Goal: Task Accomplishment & Management: Use online tool/utility

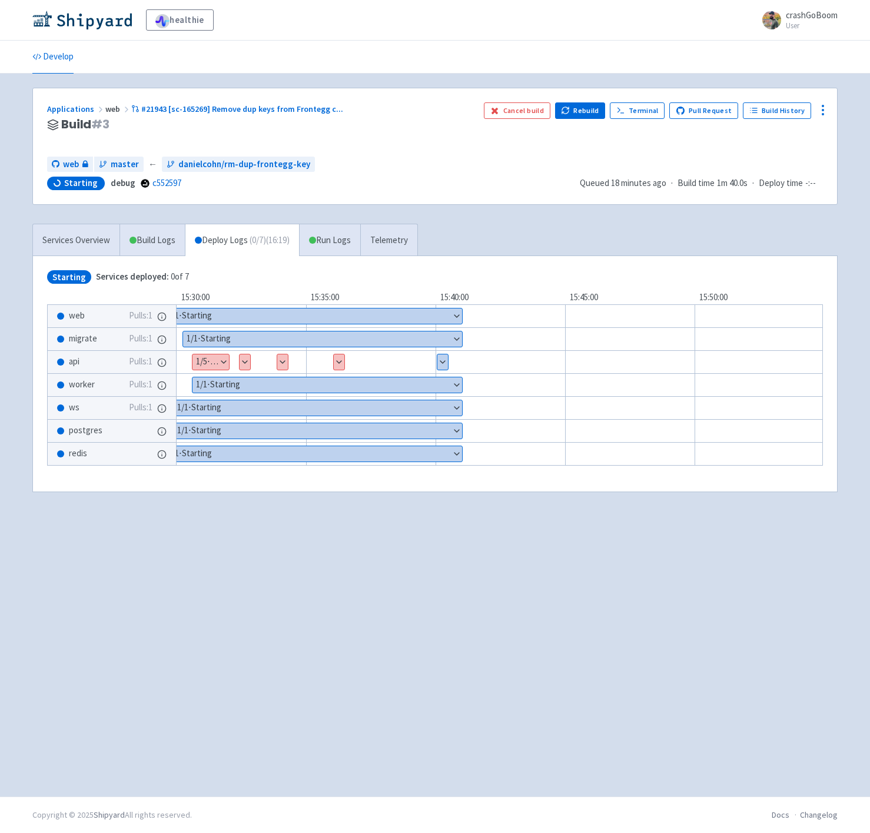
click at [218, 362] on button "Show details" at bounding box center [210, 361] width 36 height 15
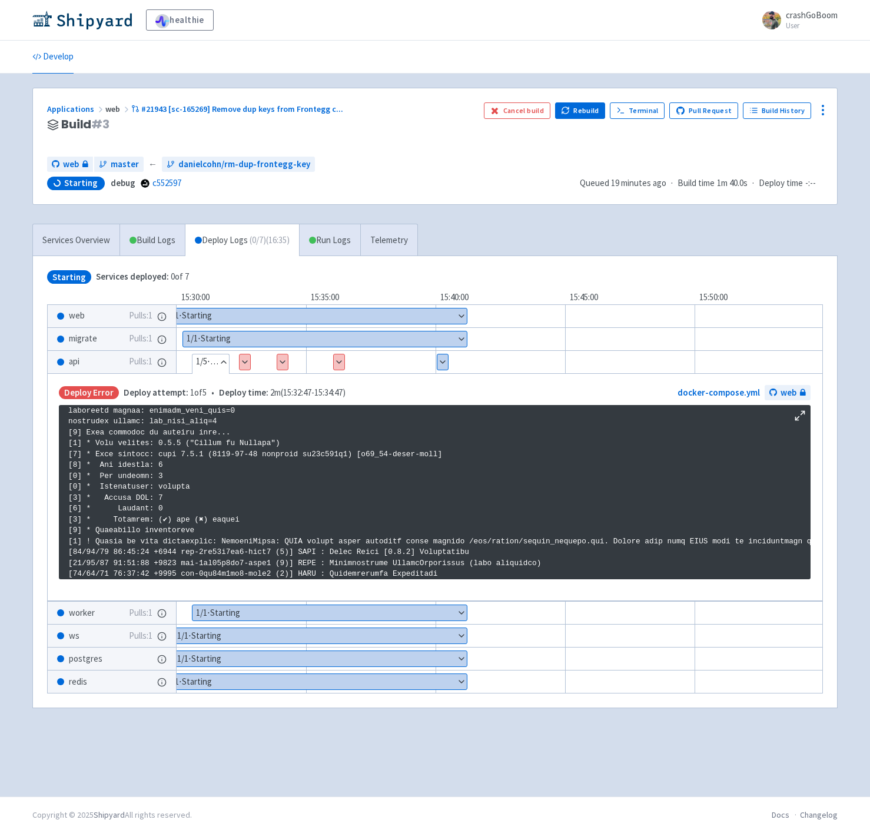
scroll to position [1594, 0]
click at [829, 111] on icon at bounding box center [823, 110] width 14 height 14
click at [783, 199] on span "Env Vars" at bounding box center [778, 200] width 78 height 16
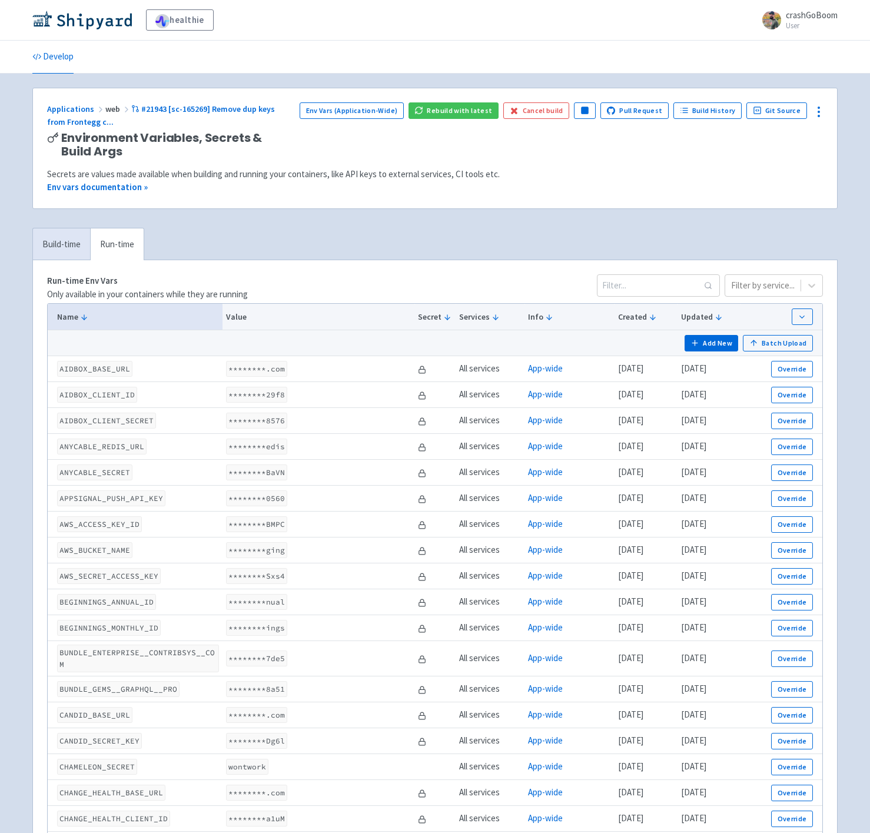
scroll to position [1015, 0]
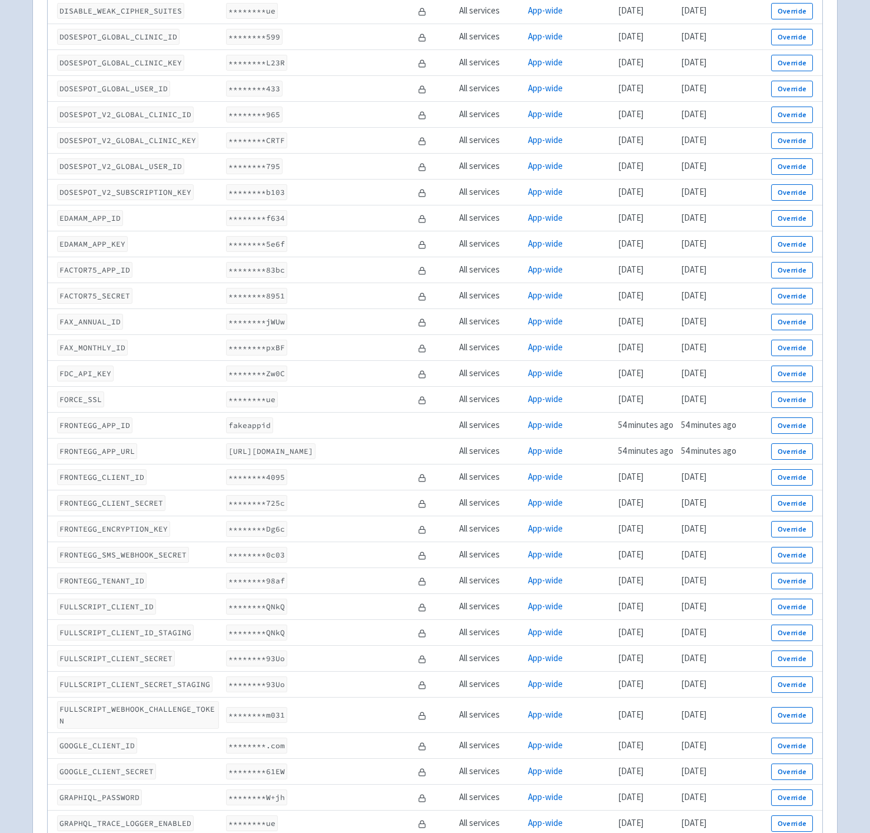
click at [119, 469] on code "FRONTEGG_CLIENT_ID" at bounding box center [101, 477] width 89 height 16
copy code "FRONTEGG_CLIENT_ID"
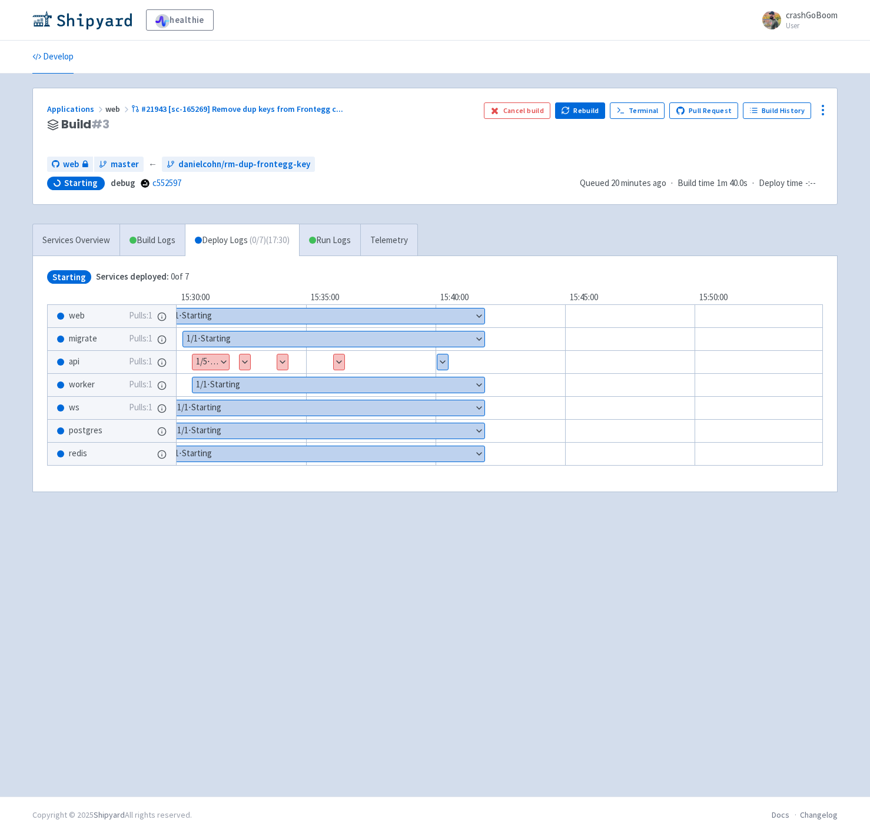
click at [212, 359] on button "Show details" at bounding box center [210, 361] width 36 height 15
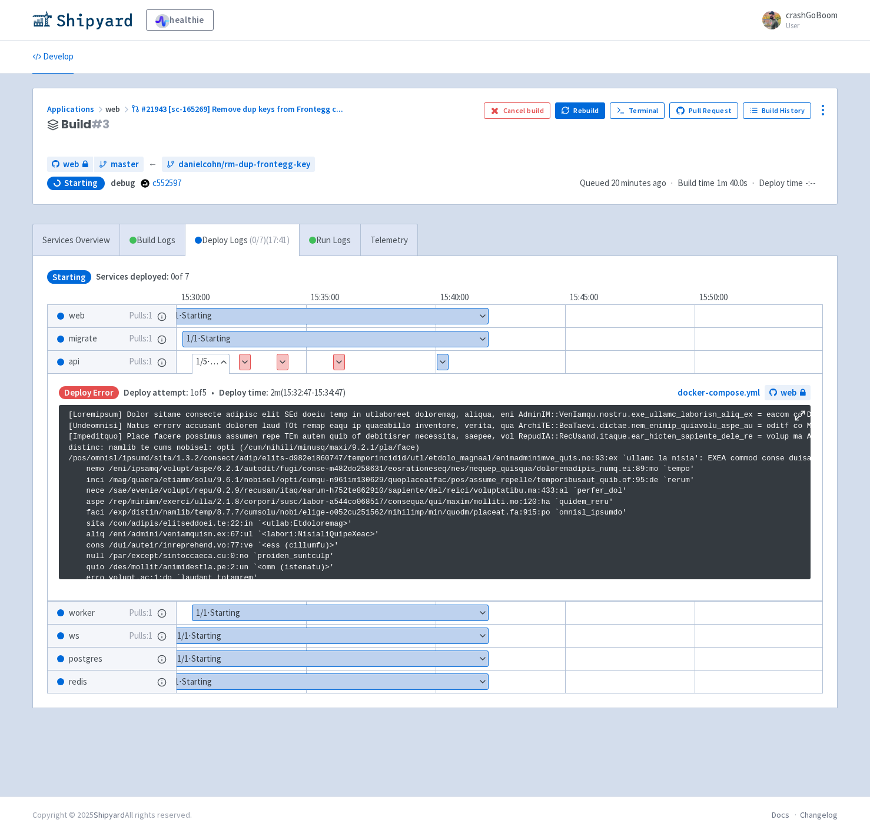
click at [245, 354] on button "Show details" at bounding box center [245, 361] width 11 height 15
click at [245, 354] on button "Hide details" at bounding box center [245, 361] width 11 height 15
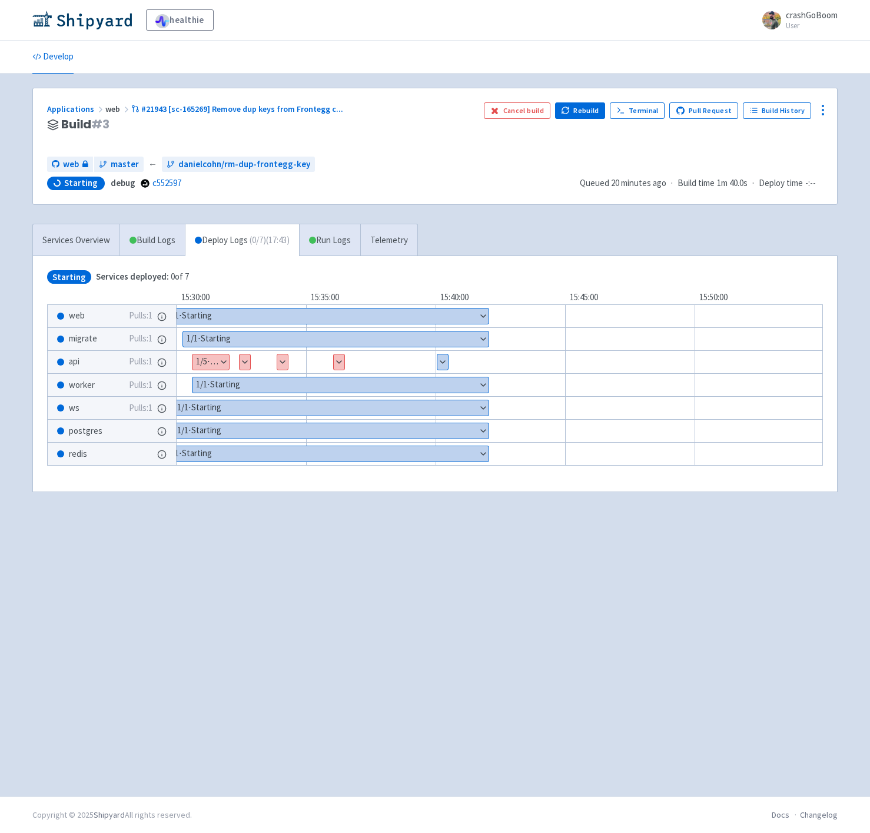
click at [247, 354] on button "Show details" at bounding box center [245, 361] width 11 height 15
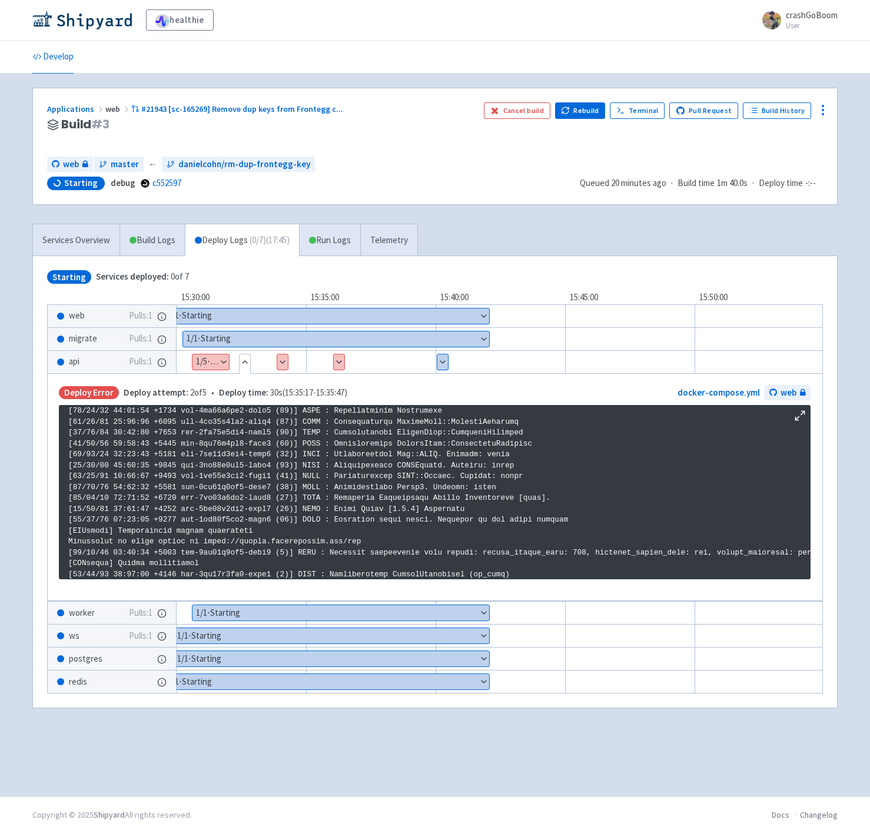
scroll to position [1890, 0]
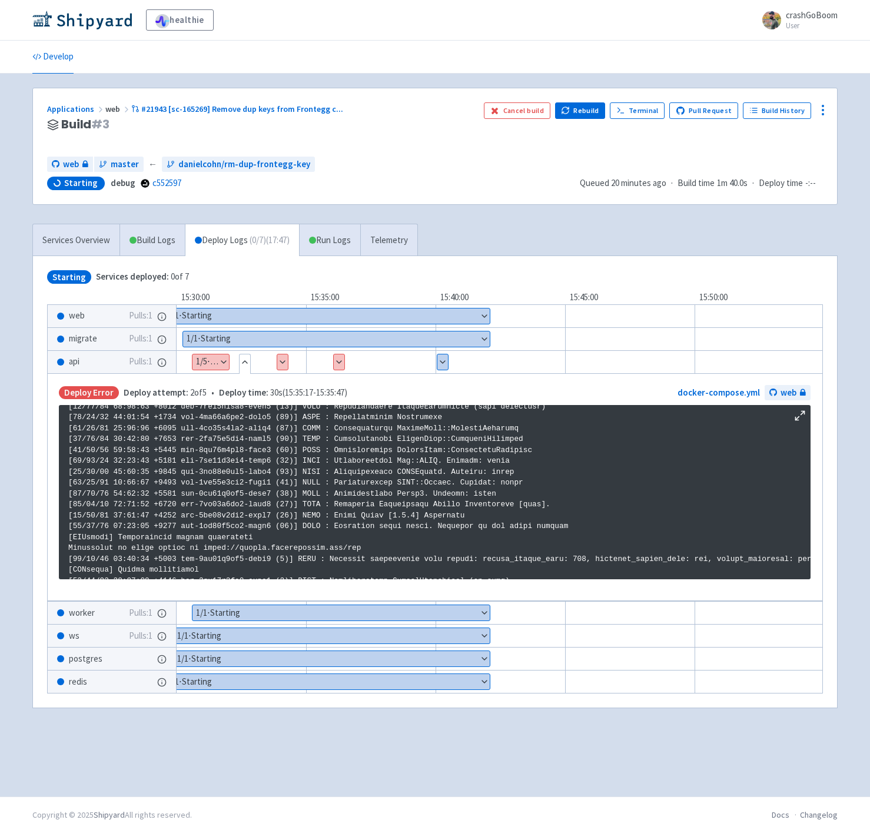
click at [205, 361] on button "Show details" at bounding box center [210, 361] width 36 height 15
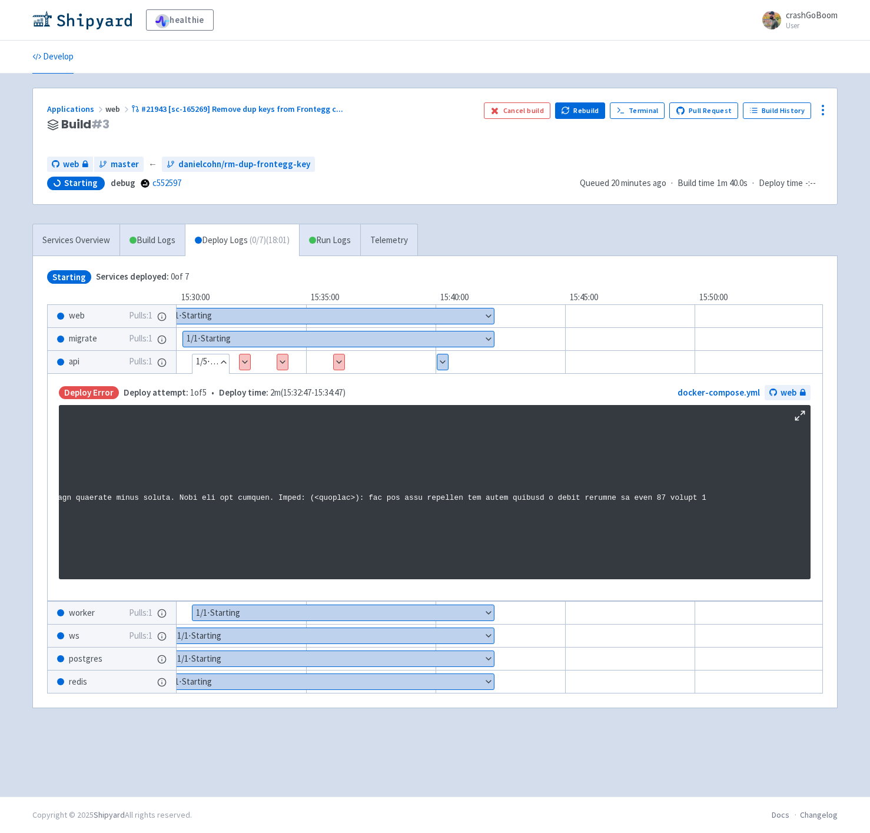
scroll to position [1636, 731]
drag, startPoint x: 380, startPoint y: 500, endPoint x: 569, endPoint y: 495, distance: 189.5
drag, startPoint x: 641, startPoint y: 575, endPoint x: 690, endPoint y: 573, distance: 48.3
click at [686, 576] on pre at bounding box center [434, 492] width 751 height 174
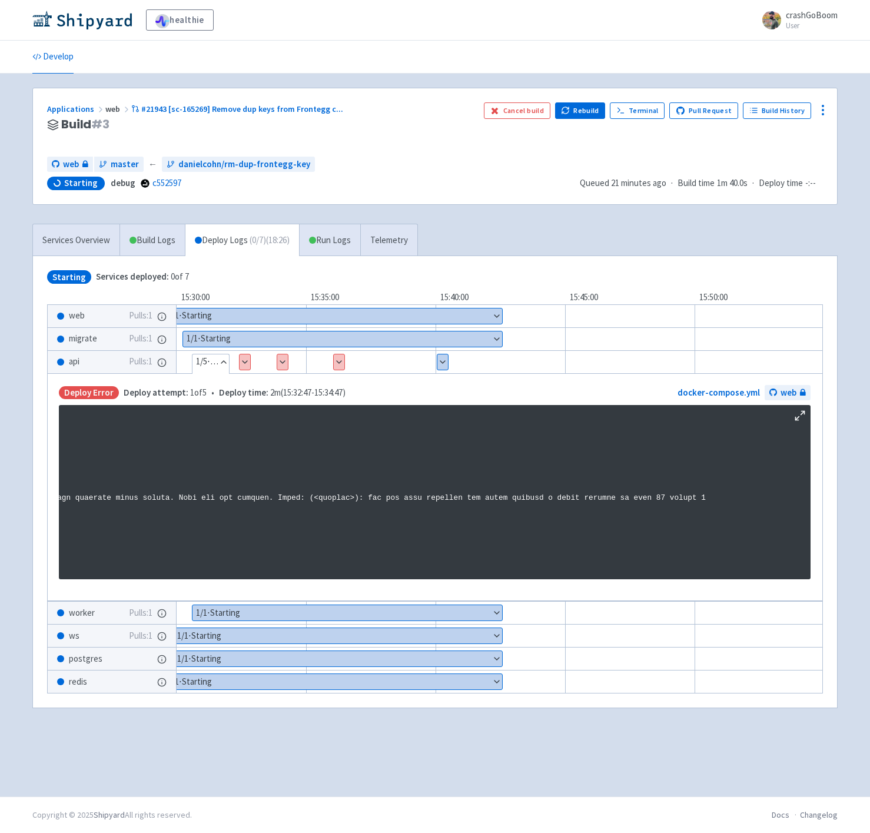
click at [691, 572] on pre at bounding box center [434, 492] width 751 height 174
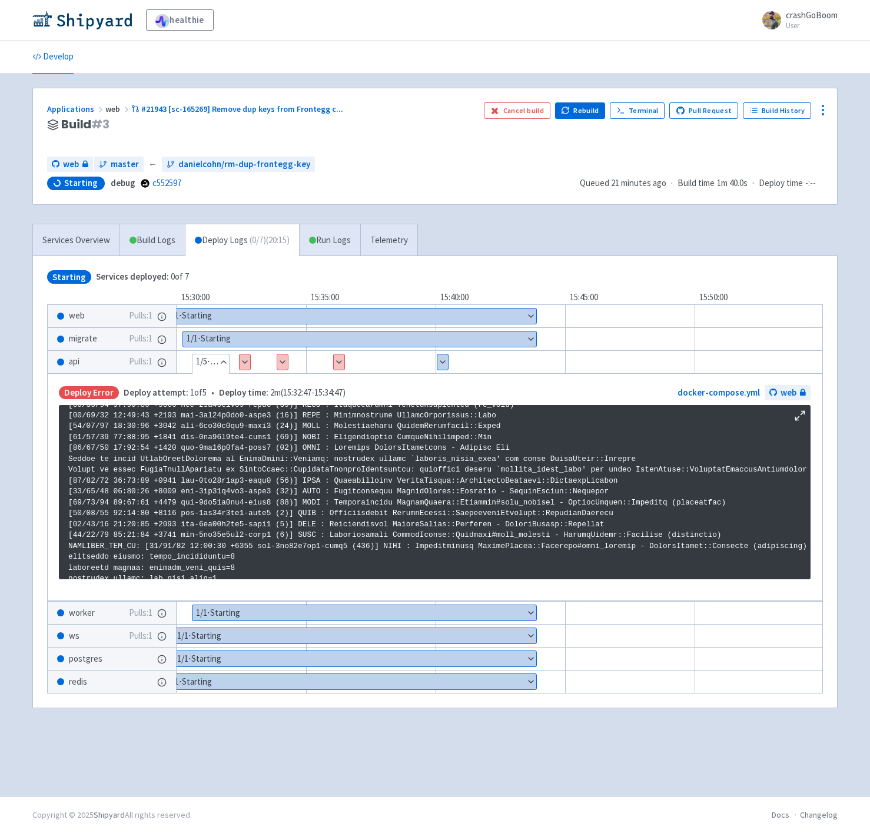
scroll to position [1397, 0]
